Goal: Task Accomplishment & Management: Use online tool/utility

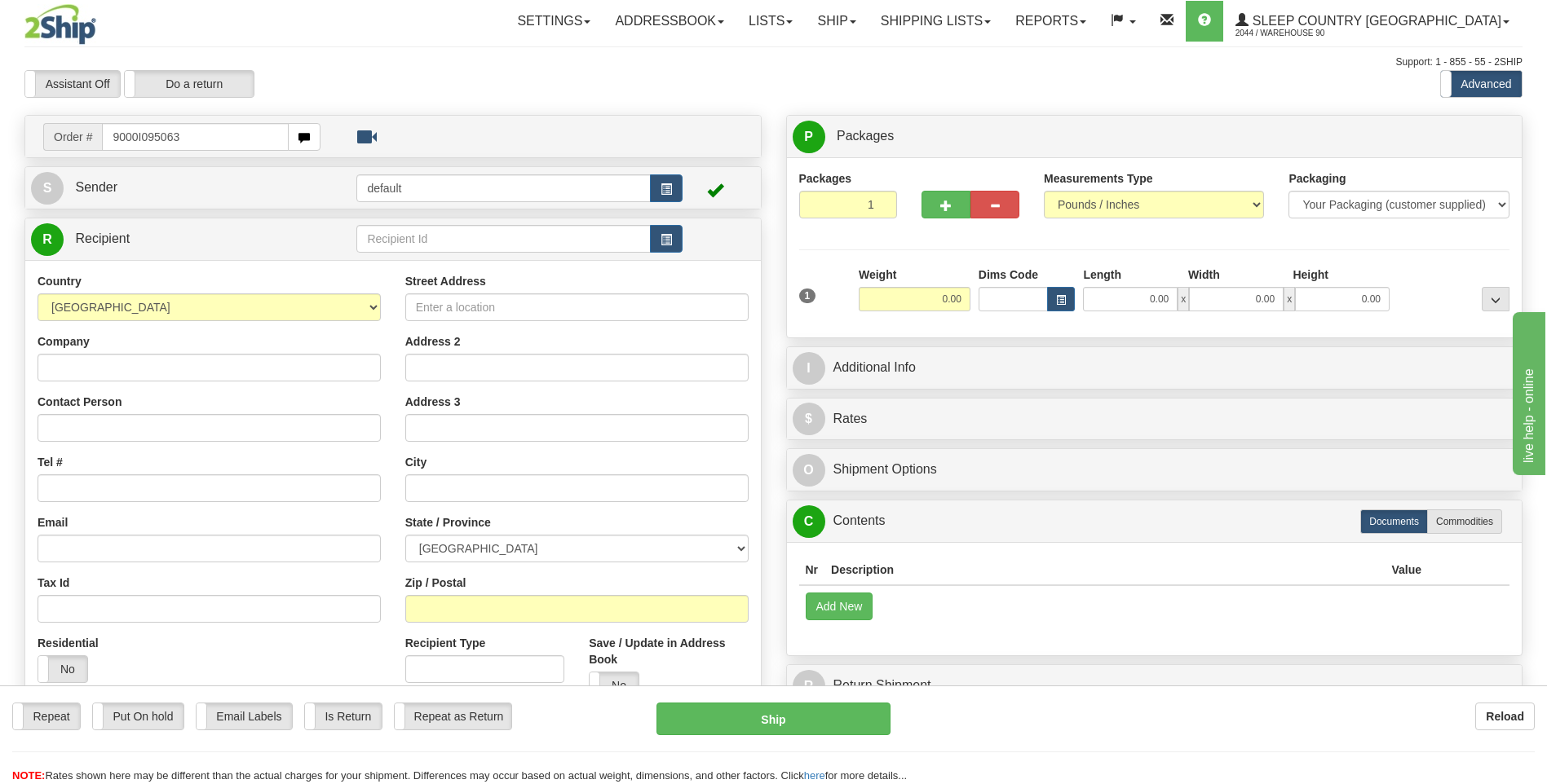
type input "9000I095063"
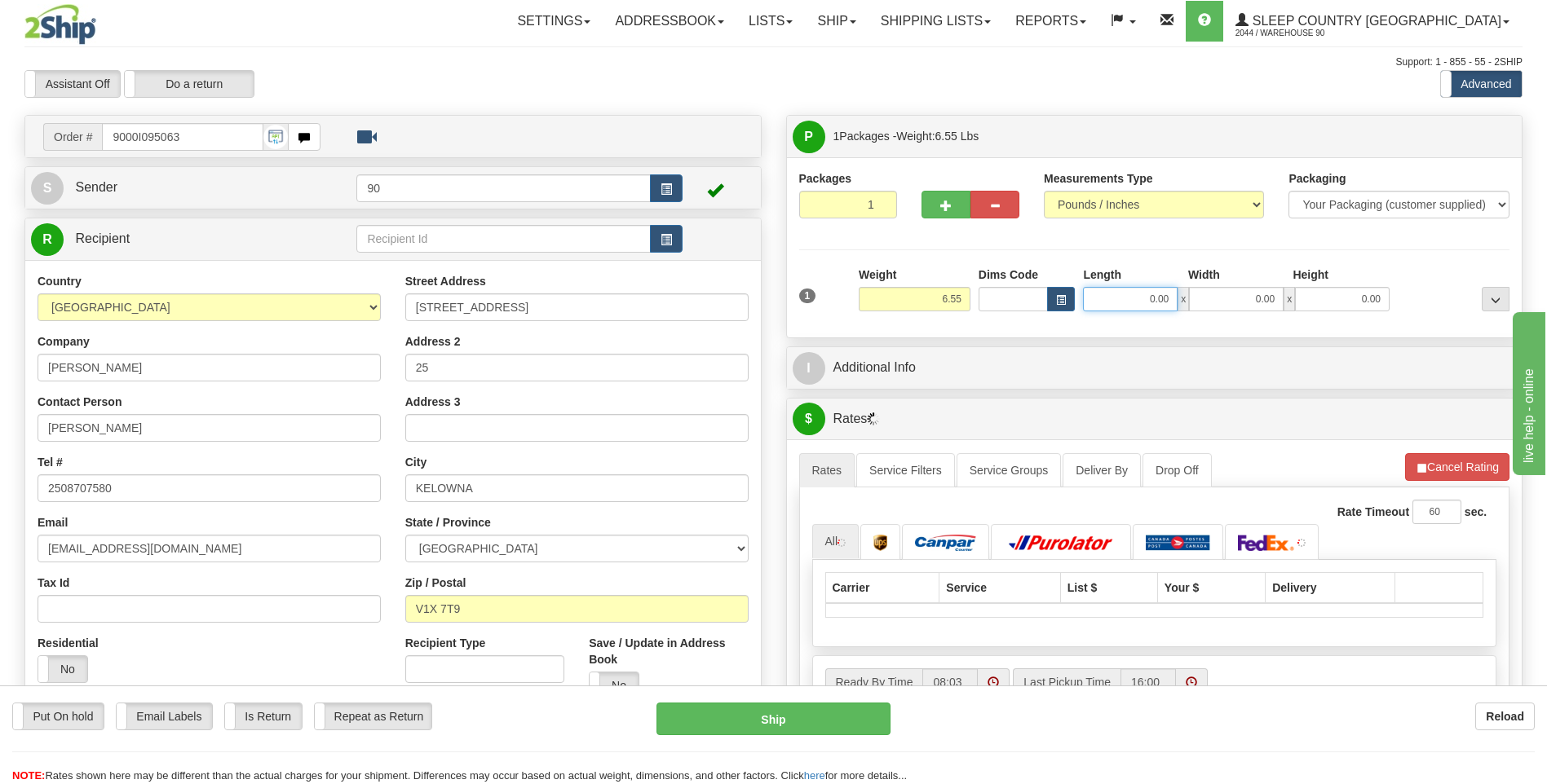
drag, startPoint x: 1127, startPoint y: 296, endPoint x: 1220, endPoint y: 300, distance: 93.1
click at [1215, 300] on div "0.00 x 0.00 x 0.00" at bounding box center [1236, 299] width 307 height 24
type input "13.00"
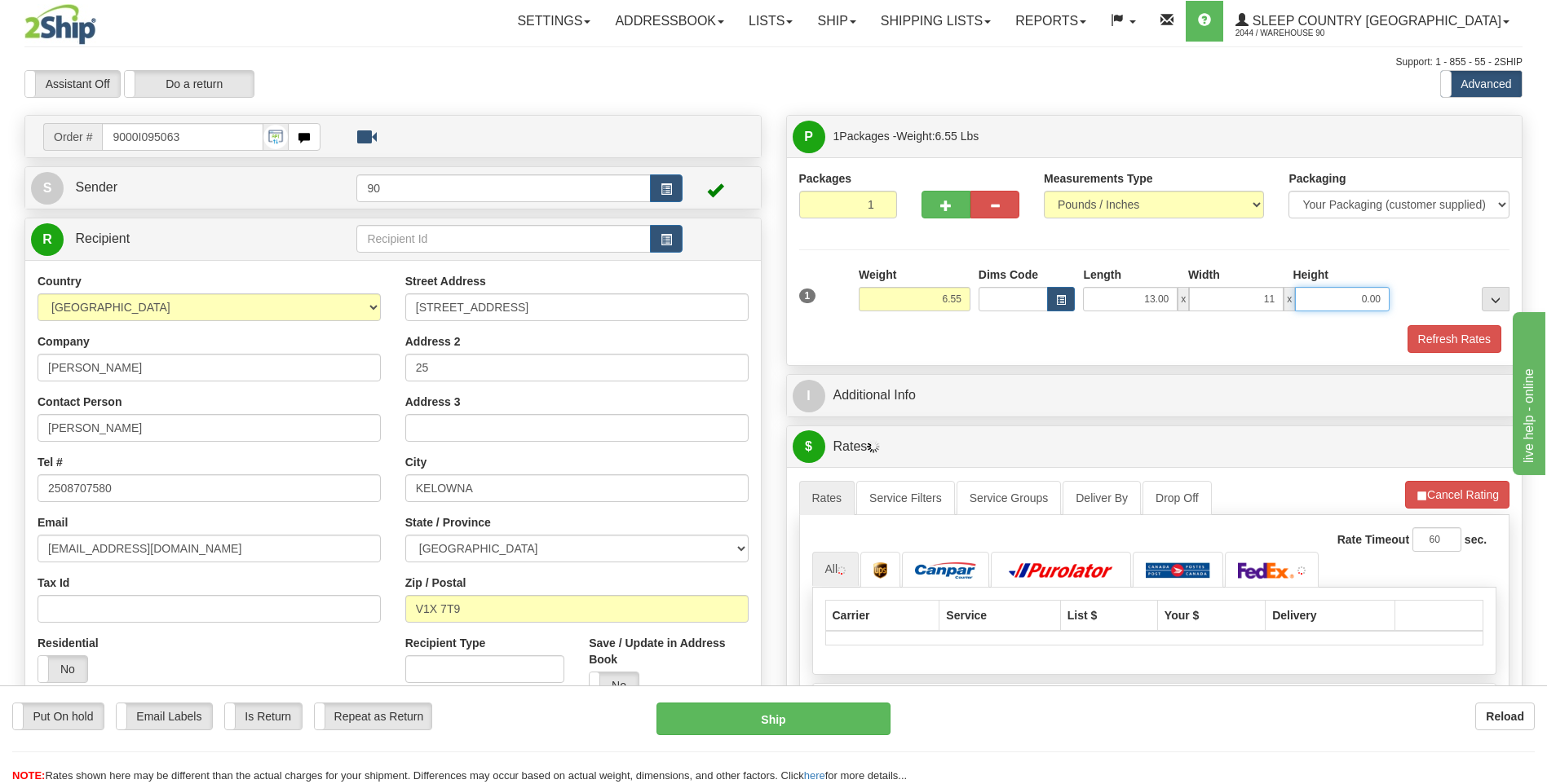
type input "11.00"
type input "4.00"
click at [1453, 333] on button "Refresh Rates" at bounding box center [1454, 339] width 93 height 28
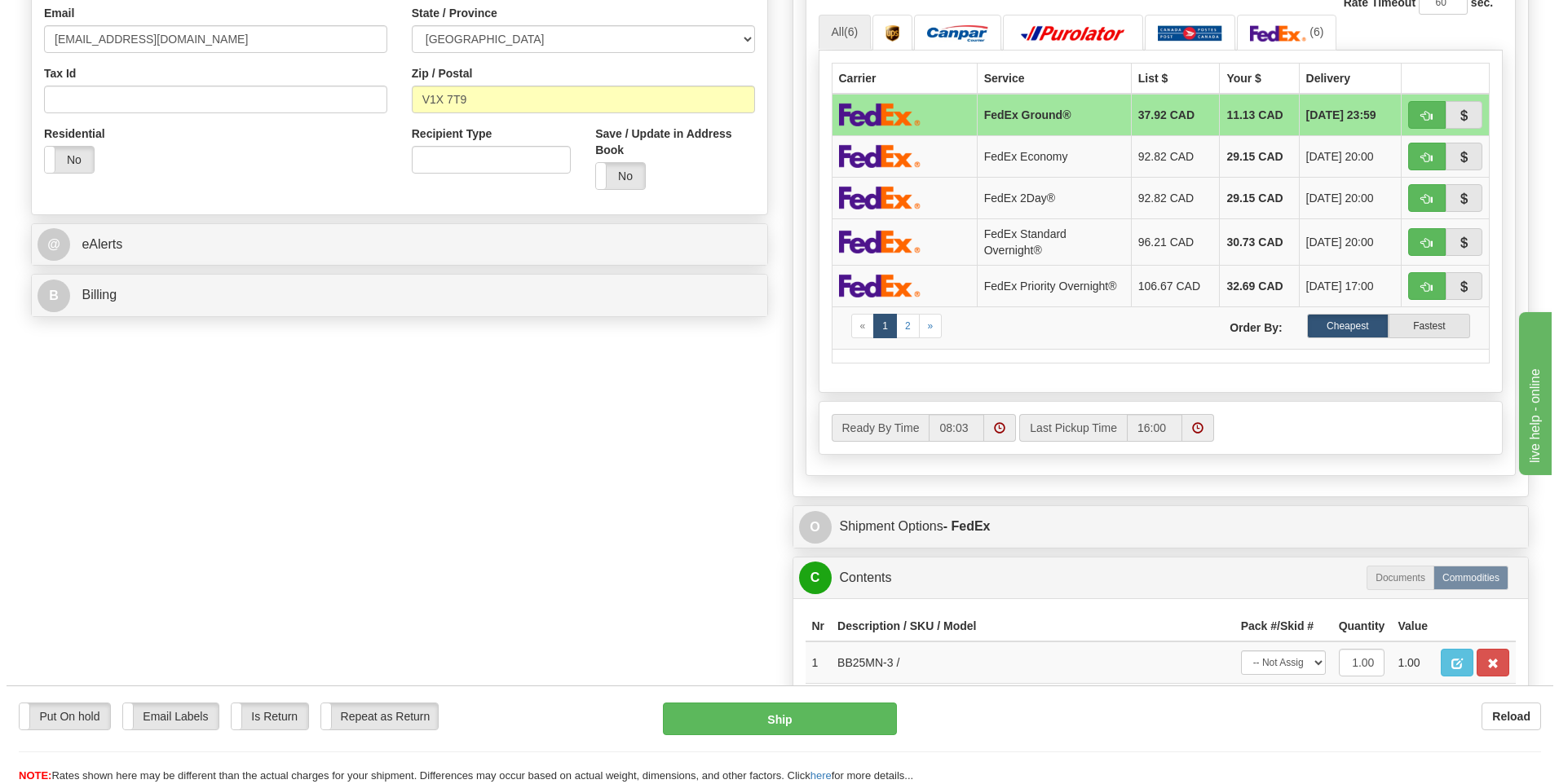
scroll to position [326, 0]
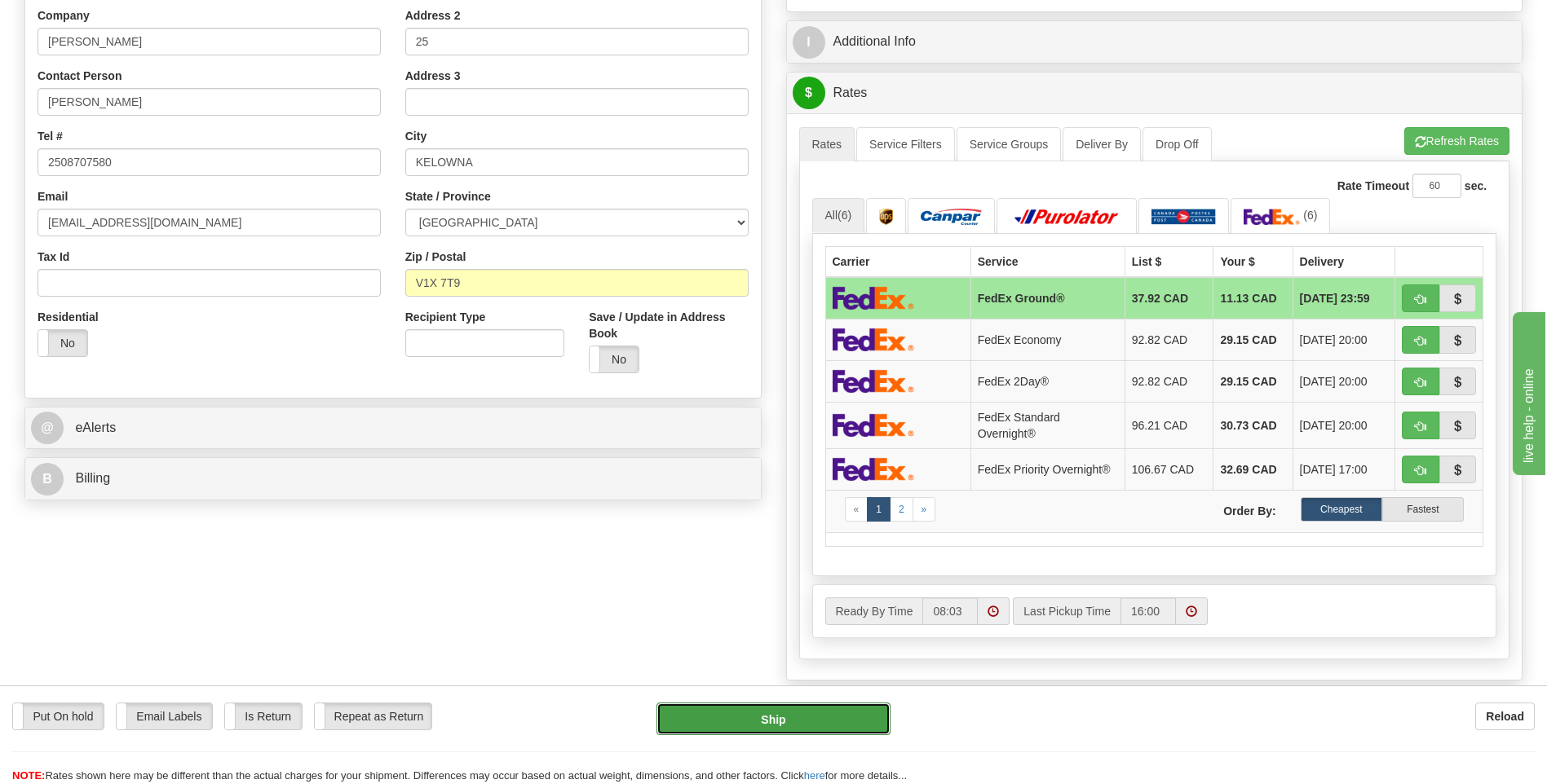
click at [769, 719] on button "Ship" at bounding box center [772, 719] width 233 height 33
type input "92"
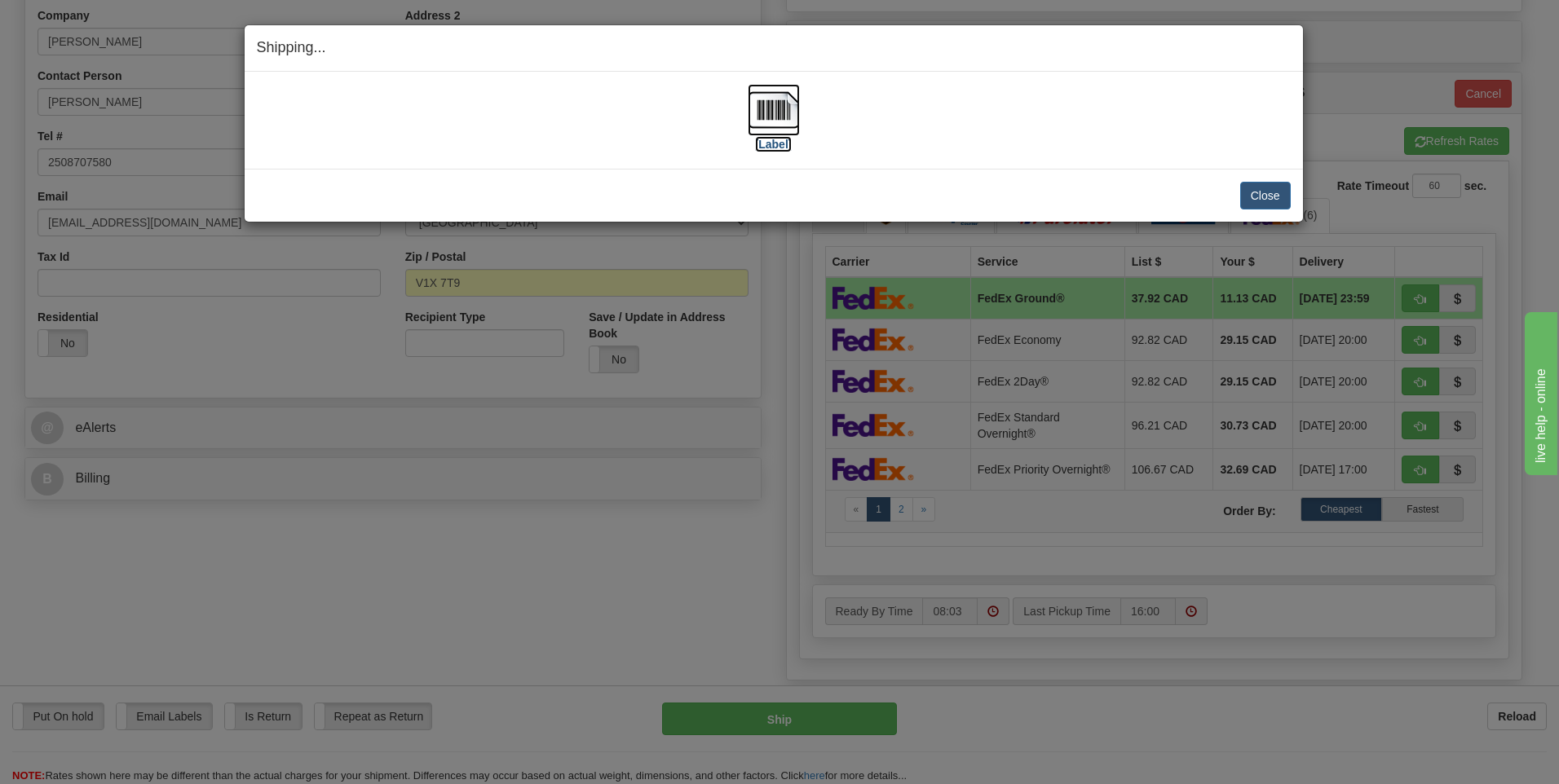
click at [776, 136] on label "[Label]" at bounding box center [774, 144] width 37 height 16
click at [289, 60] on div "Shipping... Your SHIPMENT will EXPIRE in" at bounding box center [774, 49] width 1058 height 47
click at [1266, 190] on button "Close" at bounding box center [1266, 196] width 50 height 28
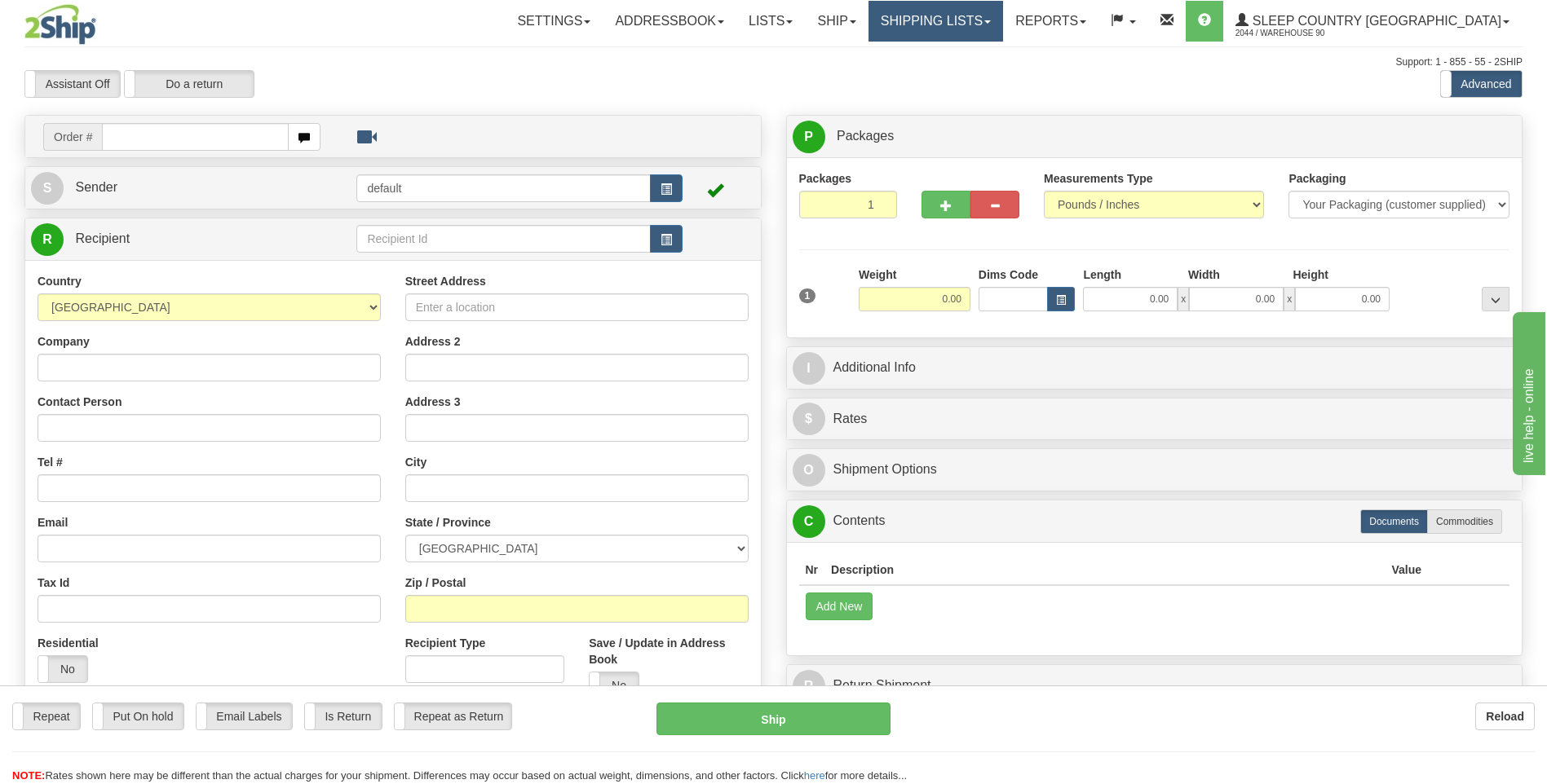
click at [966, 21] on link "Shipping lists" at bounding box center [936, 21] width 135 height 41
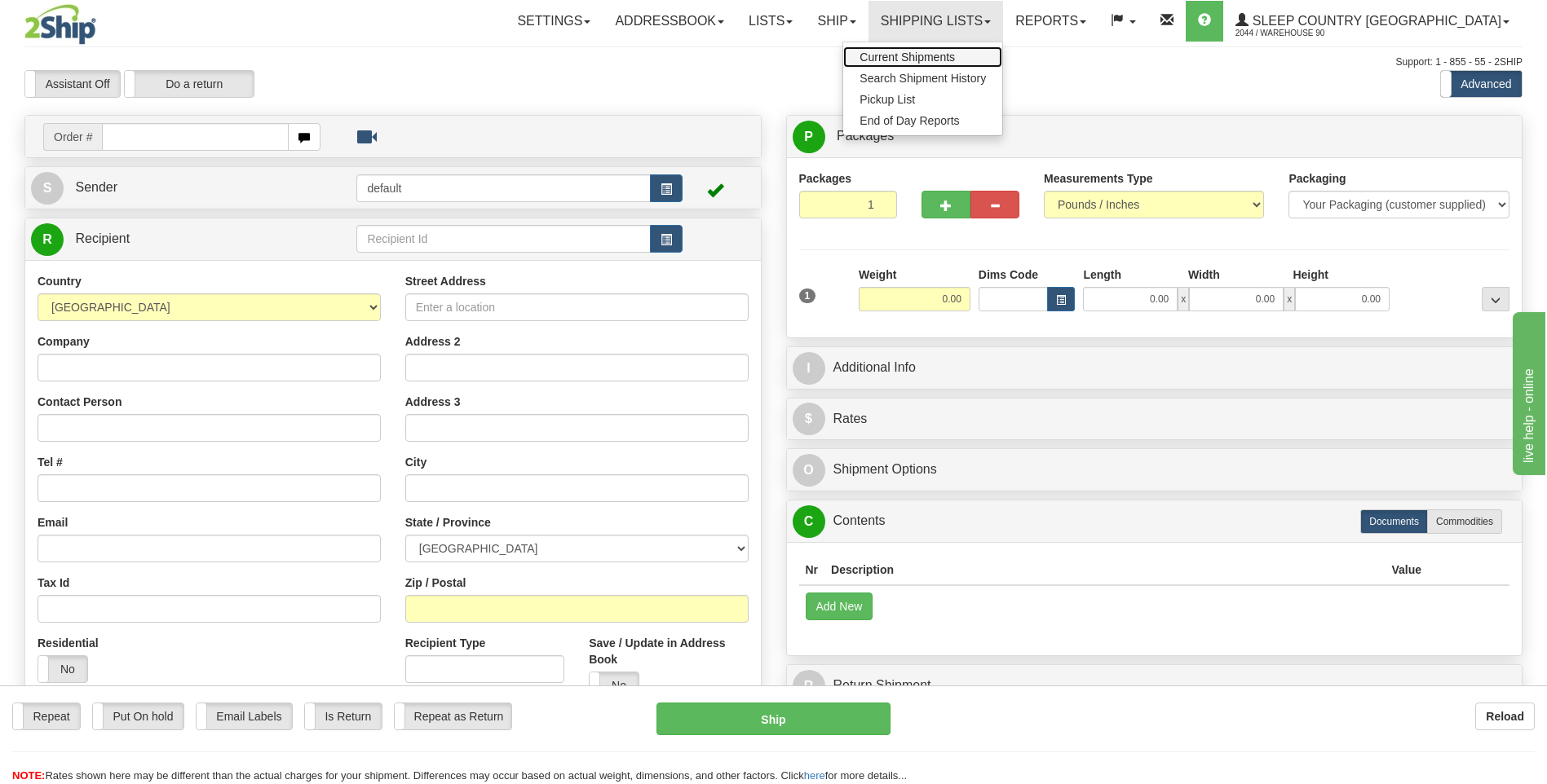
click at [974, 64] on link "Current Shipments" at bounding box center [923, 57] width 159 height 21
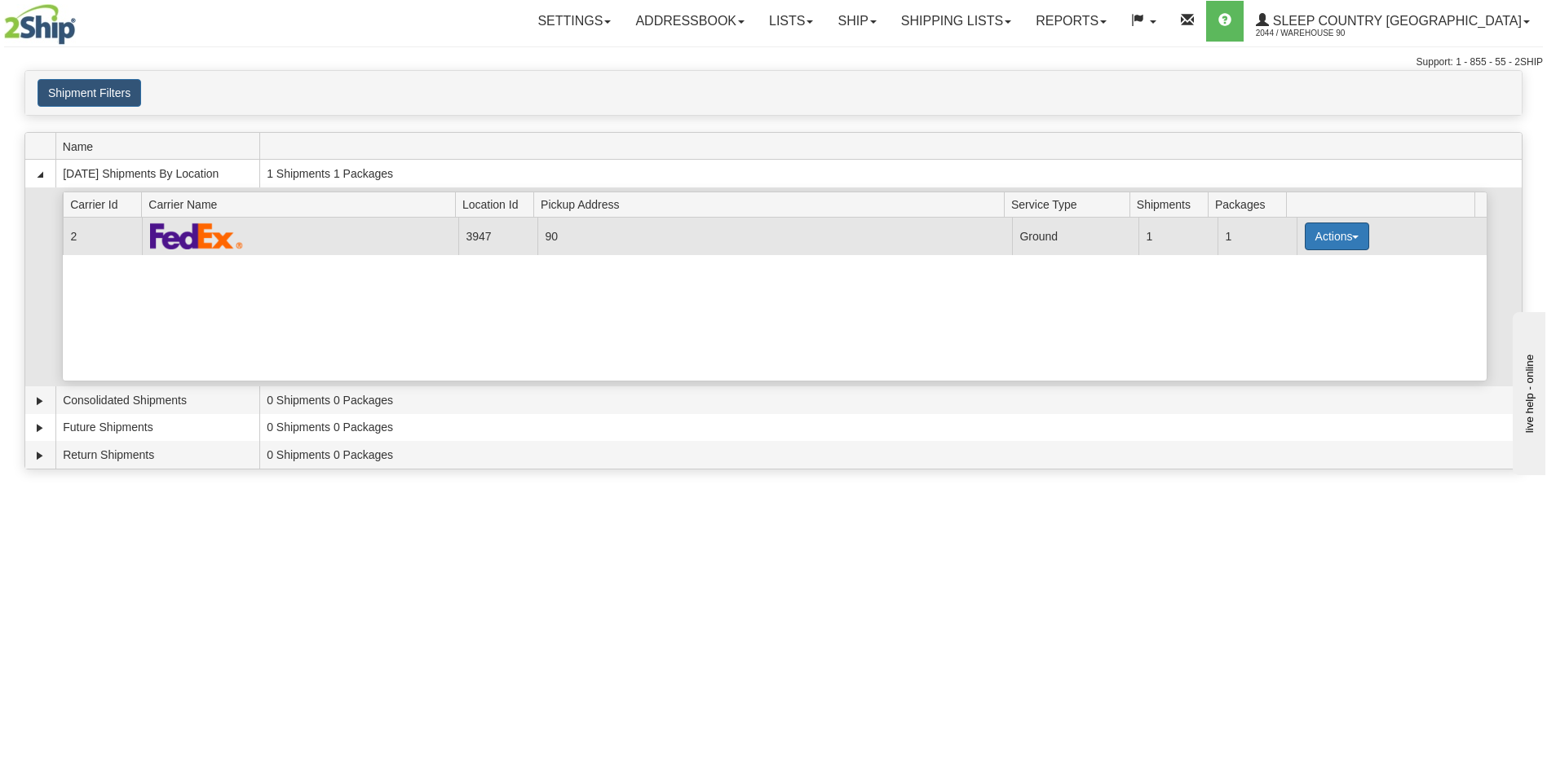
click at [1341, 241] on button "Actions" at bounding box center [1338, 236] width 65 height 28
click at [1308, 287] on link "Close" at bounding box center [1303, 288] width 131 height 21
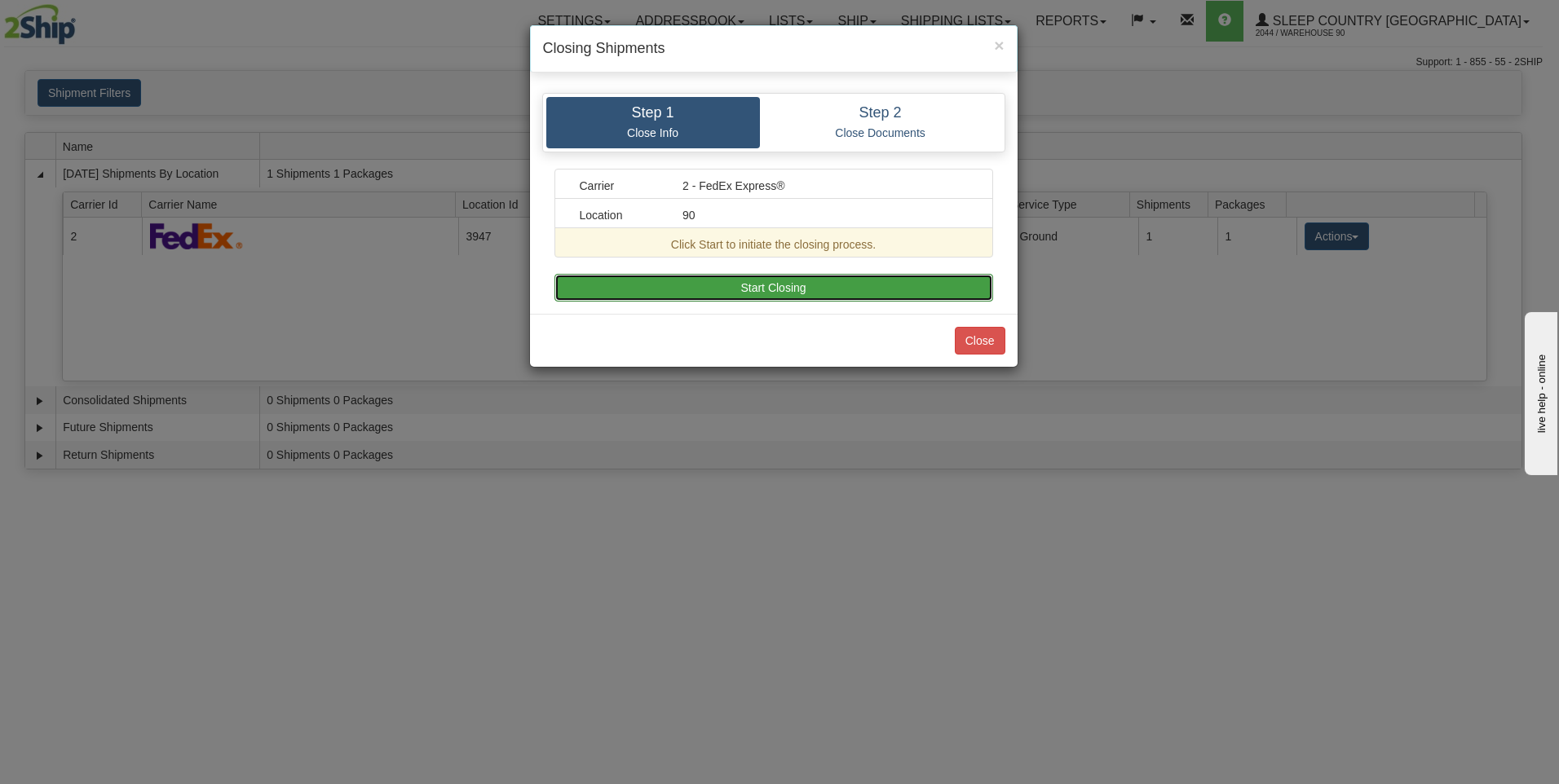
click at [792, 283] on button "Start Closing" at bounding box center [773, 288] width 438 height 28
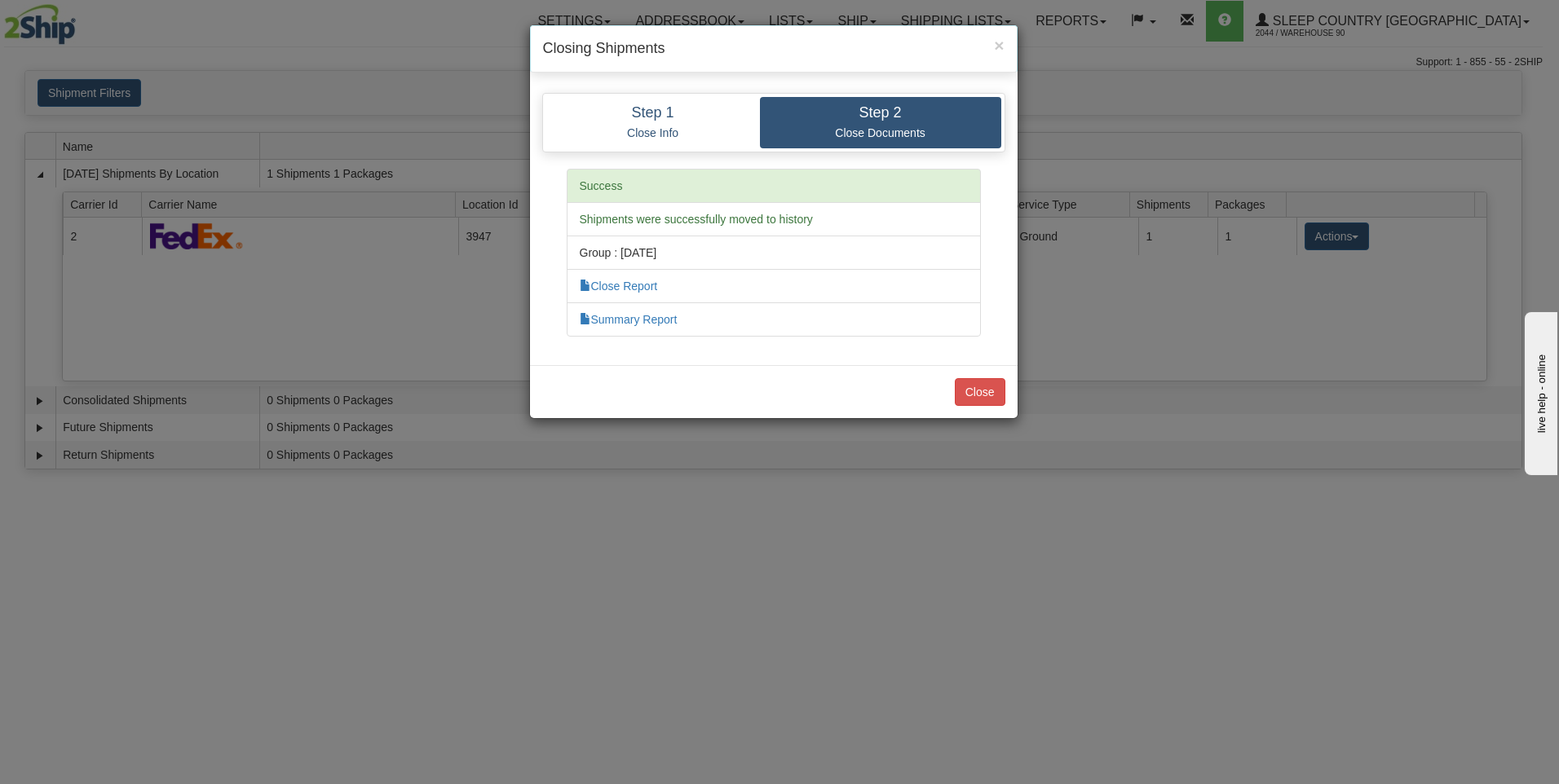
click at [1235, 322] on div "× Closing Shipments Step 1 Close Info Step 2 Close Documents Carrier 2 - FedEx …" at bounding box center [780, 392] width 1559 height 784
